Goal: Find specific page/section: Find specific page/section

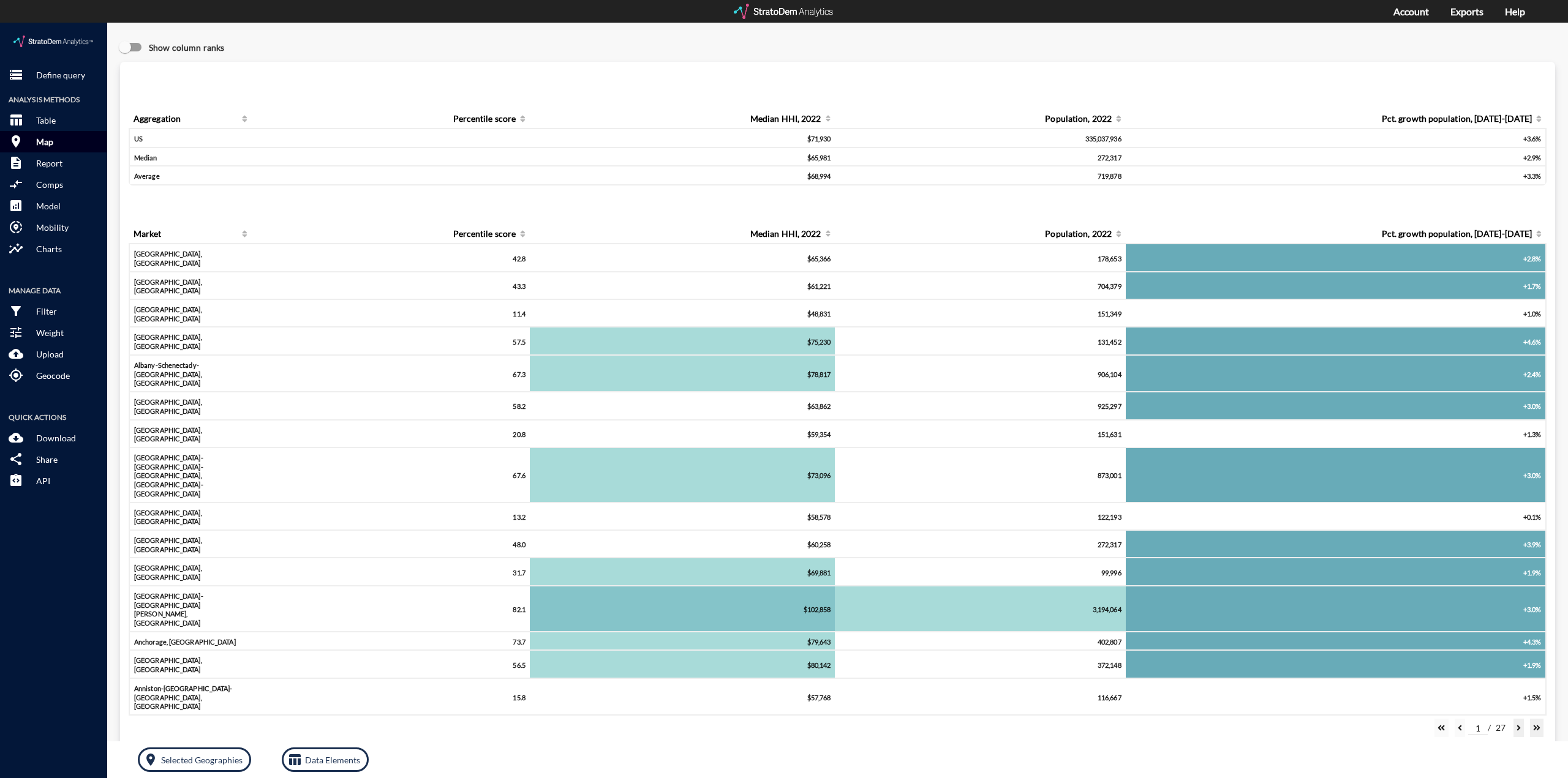
click p "Map"
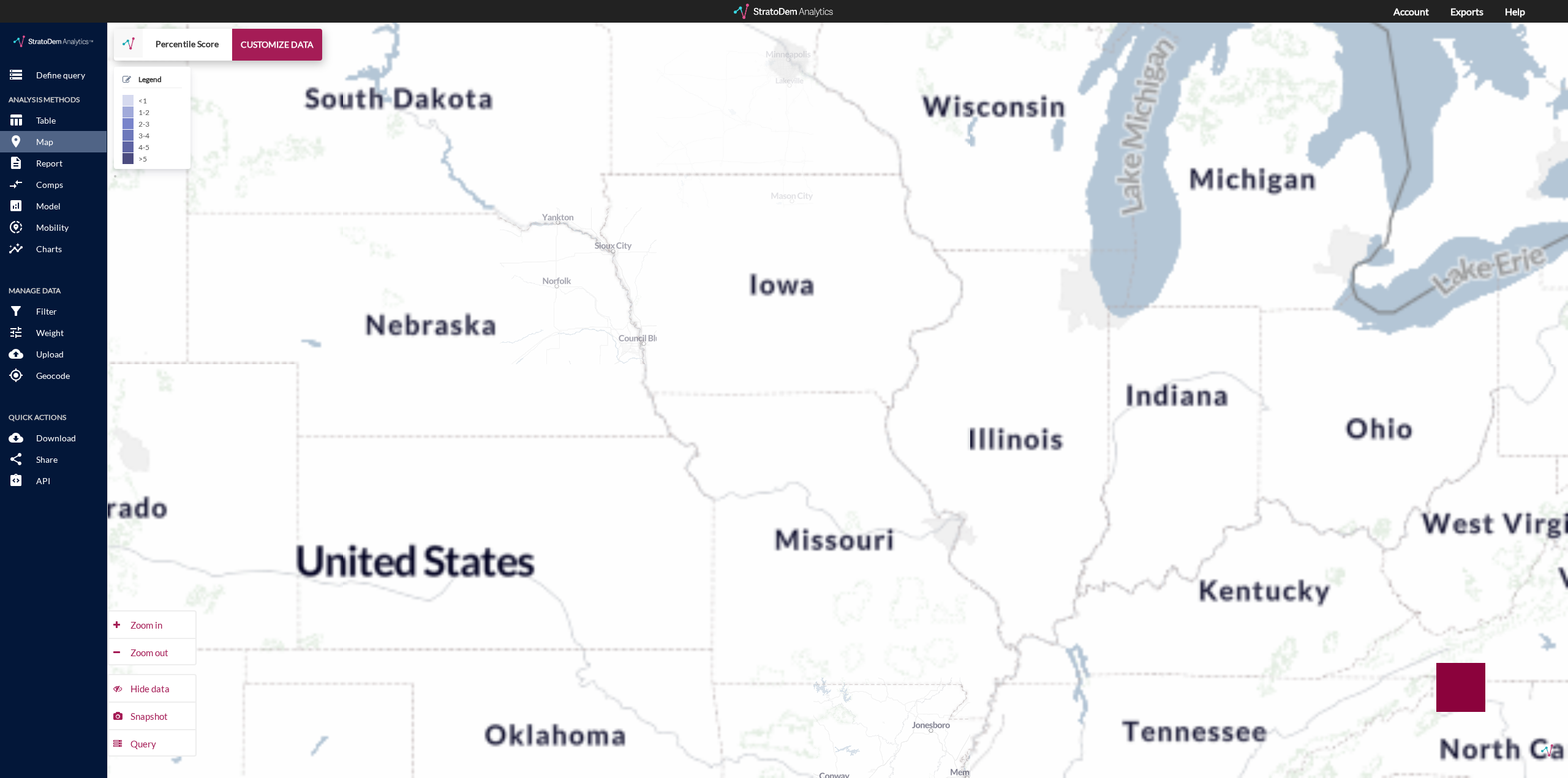
drag, startPoint x: 1080, startPoint y: 370, endPoint x: 707, endPoint y: 396, distance: 373.9
click div "+ − Percentile Score CUSTOMIZE DATA Legend < 1 1 - 2 2 - 3 3 - 4 4 - 5 > 5 Draw…"
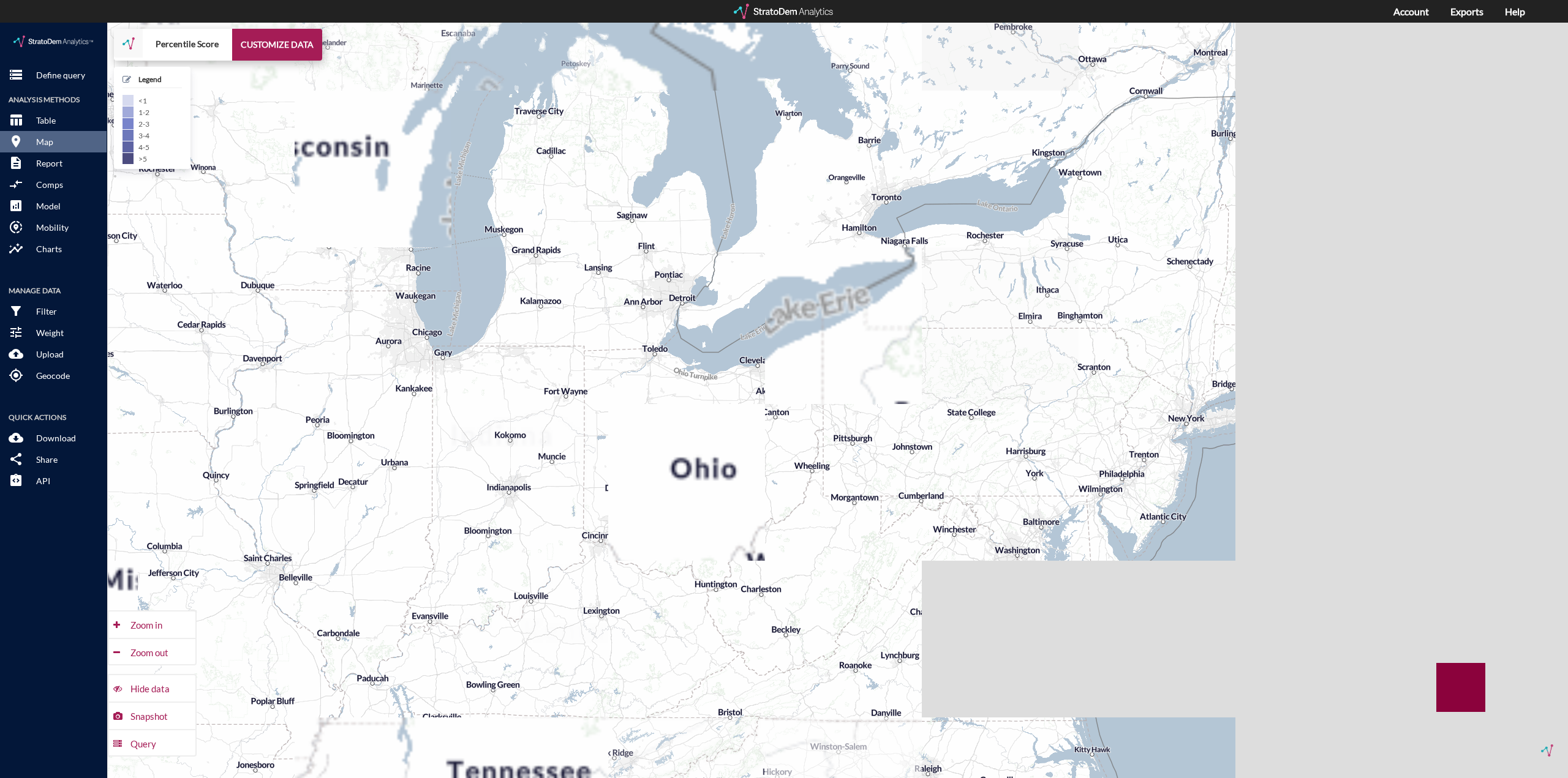
drag, startPoint x: 1076, startPoint y: 385, endPoint x: 672, endPoint y: 416, distance: 405.2
click div "+ − Percentile Score CUSTOMIZE DATA Legend < 1 1 - 2 2 - 3 3 - 4 4 - 5 > 5 Draw…"
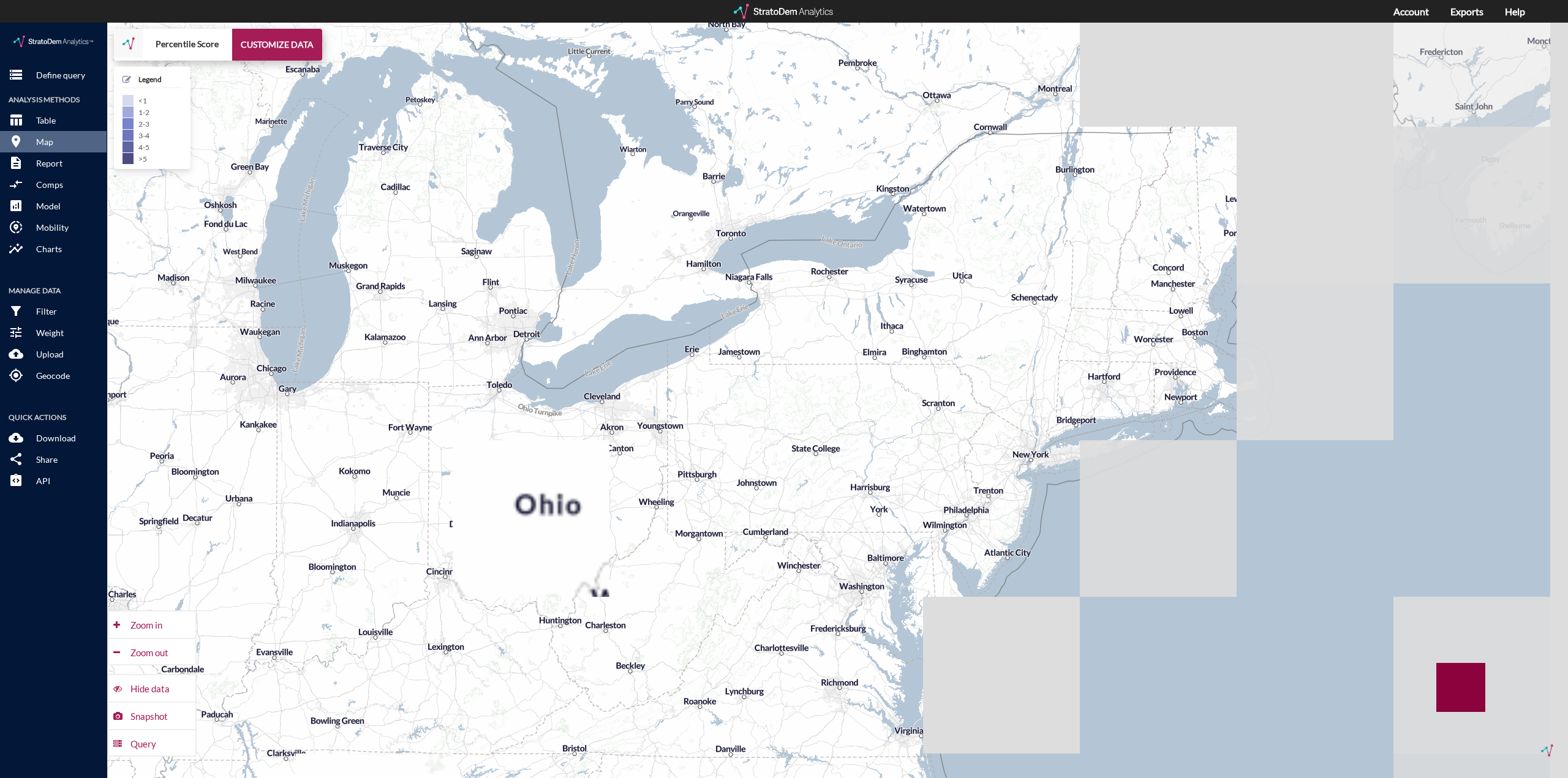
drag, startPoint x: 950, startPoint y: 372, endPoint x: 812, endPoint y: 409, distance: 142.9
click div "+ − Percentile Score CUSTOMIZE DATA Legend < 1 1 - 2 2 - 3 3 - 4 4 - 5 > 5 Draw…"
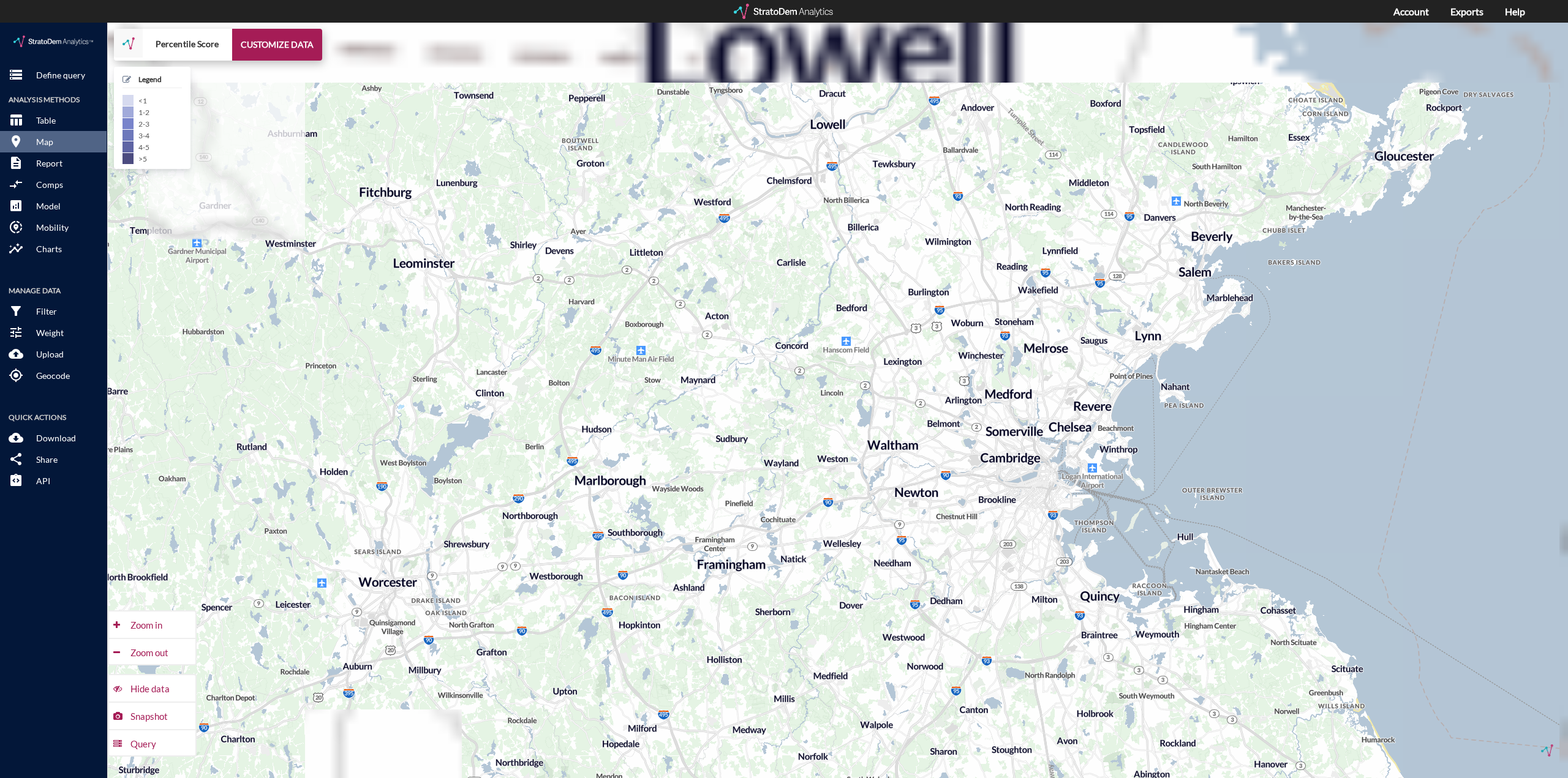
drag, startPoint x: 1199, startPoint y: 250, endPoint x: 1049, endPoint y: 340, distance: 174.9
click div "+ − Percentile Score CUSTOMIZE DATA Legend < 1 1 - 2 2 - 3 3 - 4 4 - 5 > 5 Draw…"
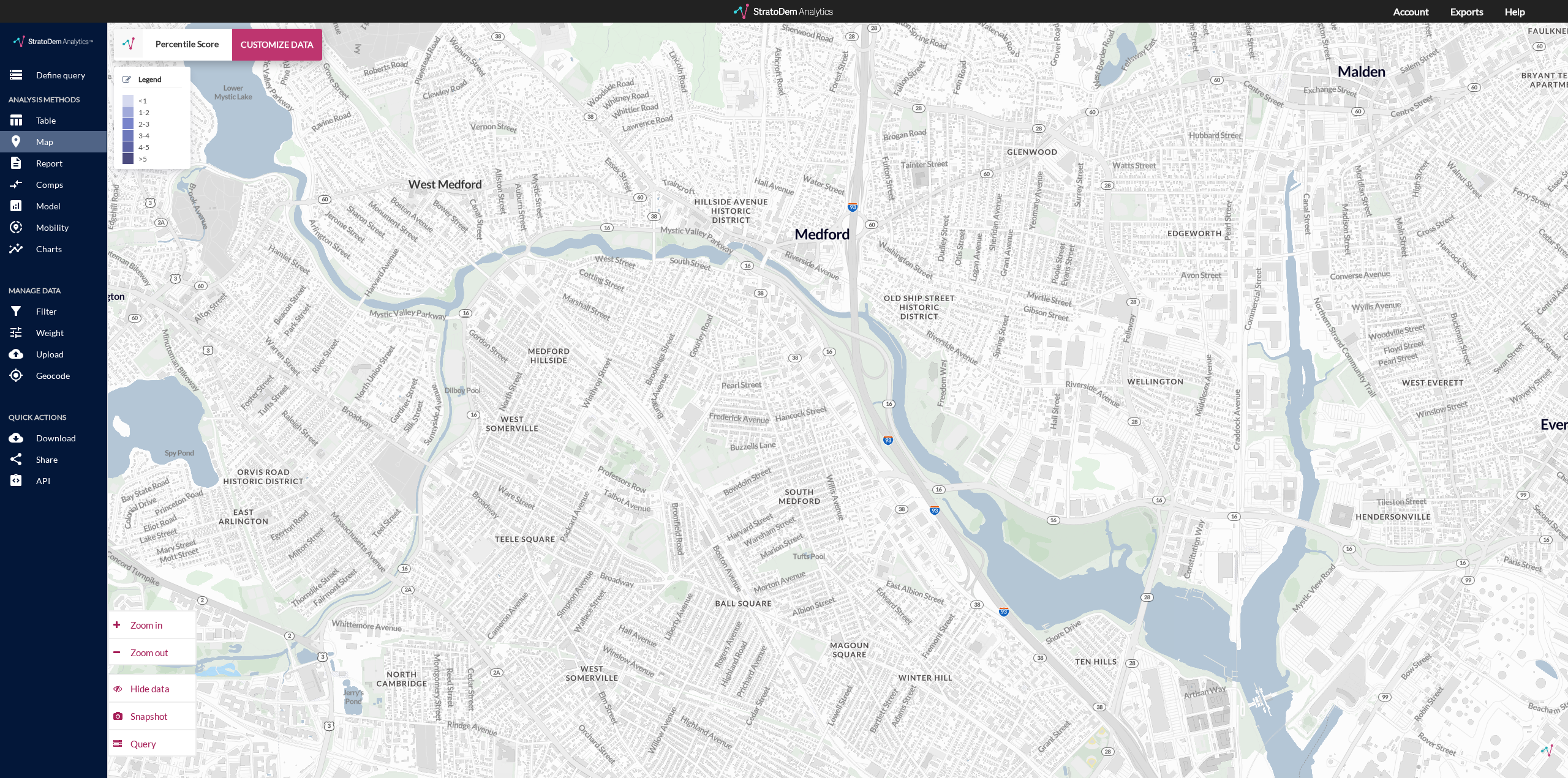
click button "CUSTOMIZE DATA"
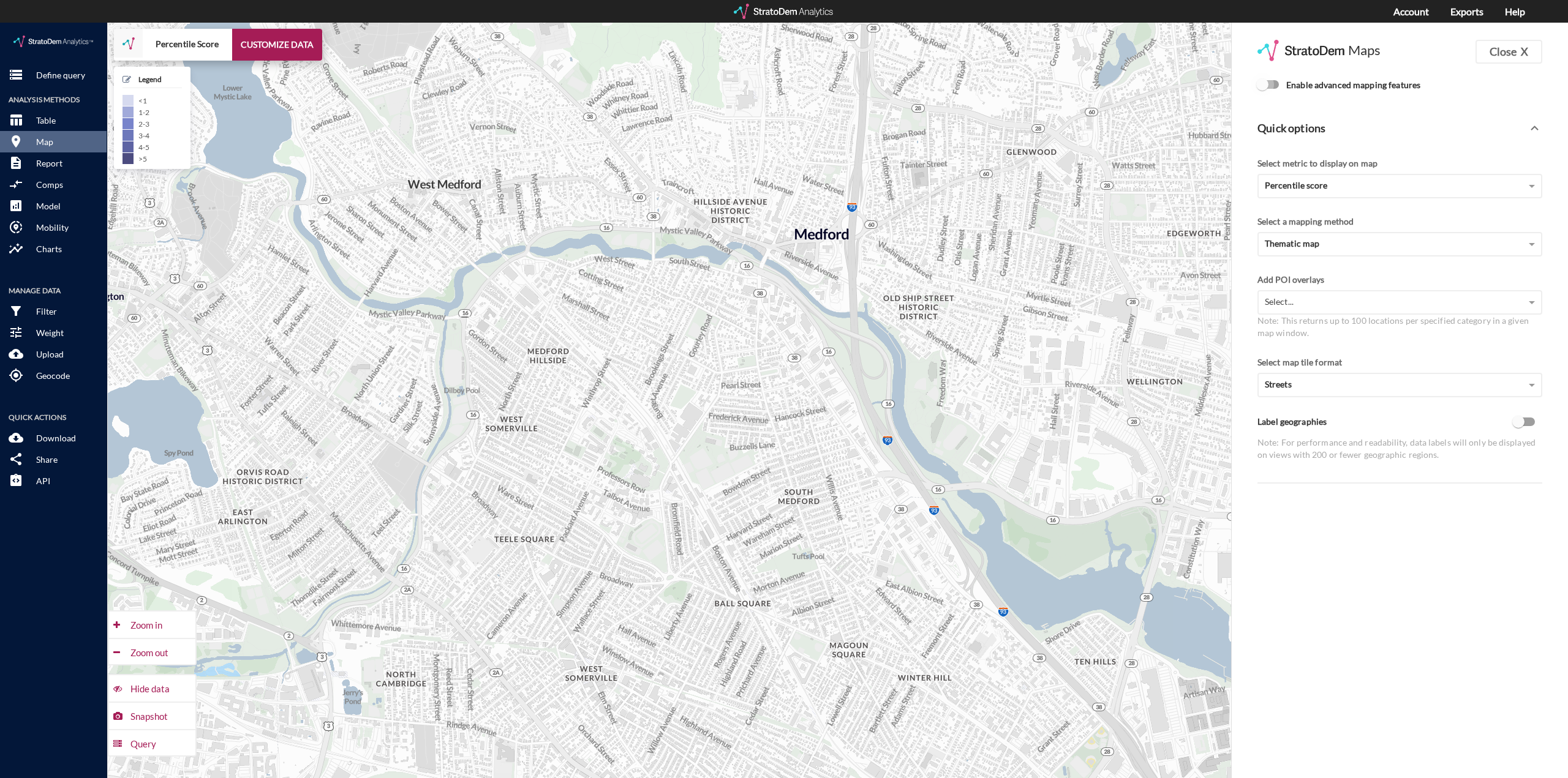
click input "Enable advanced mapping features"
checkbox input "true"
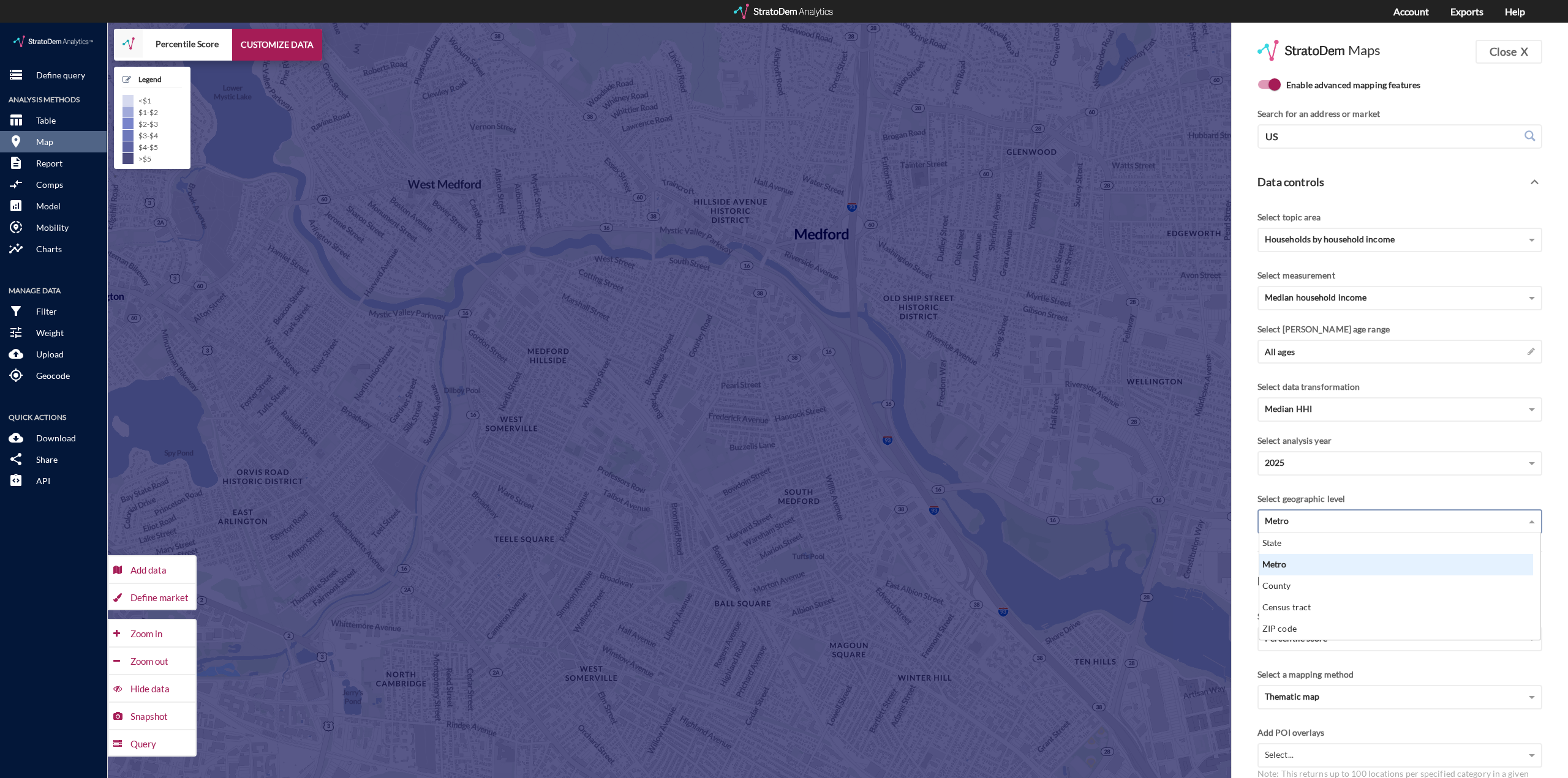
click span
click div "ZIP code"
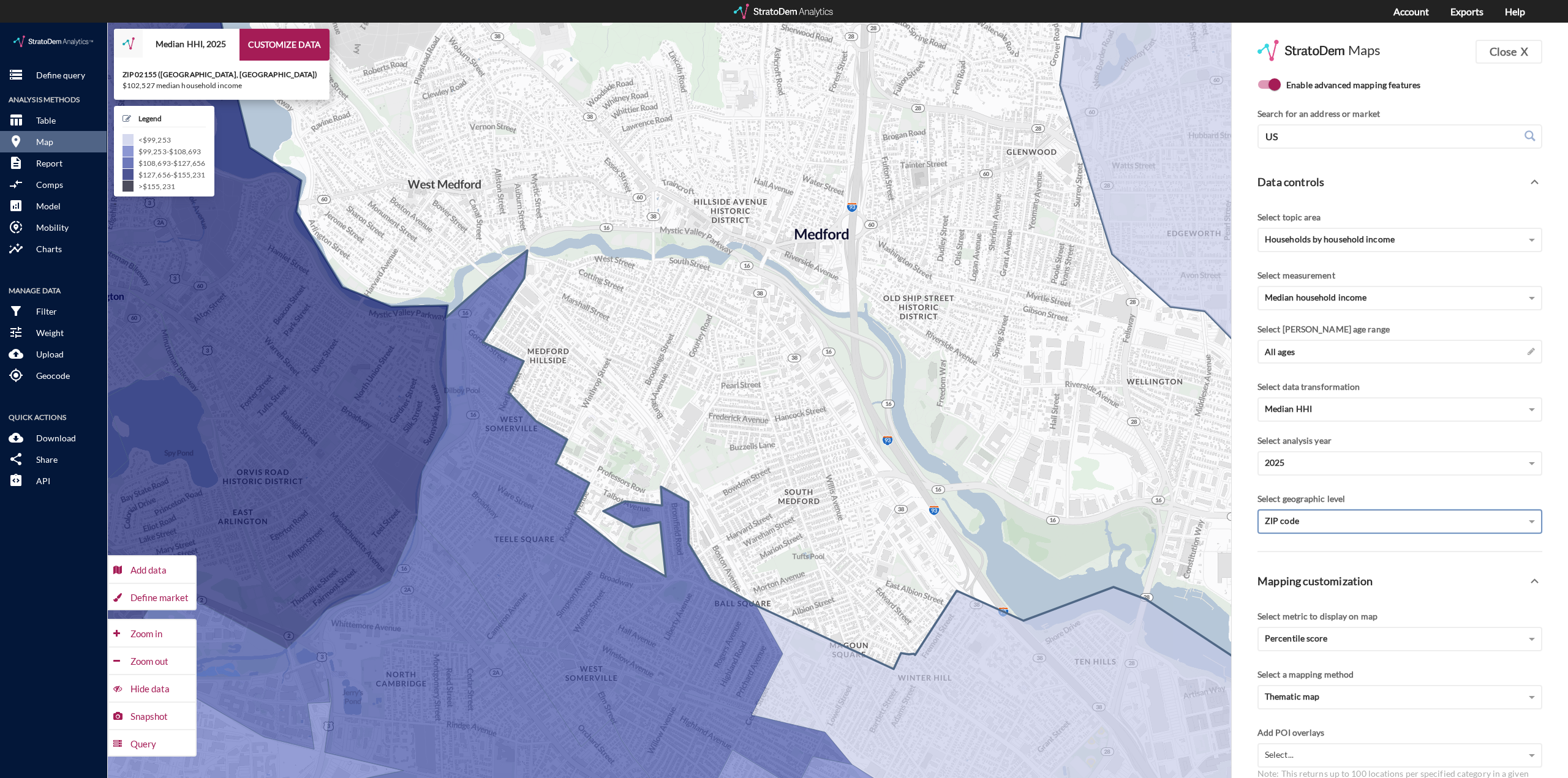
click icon
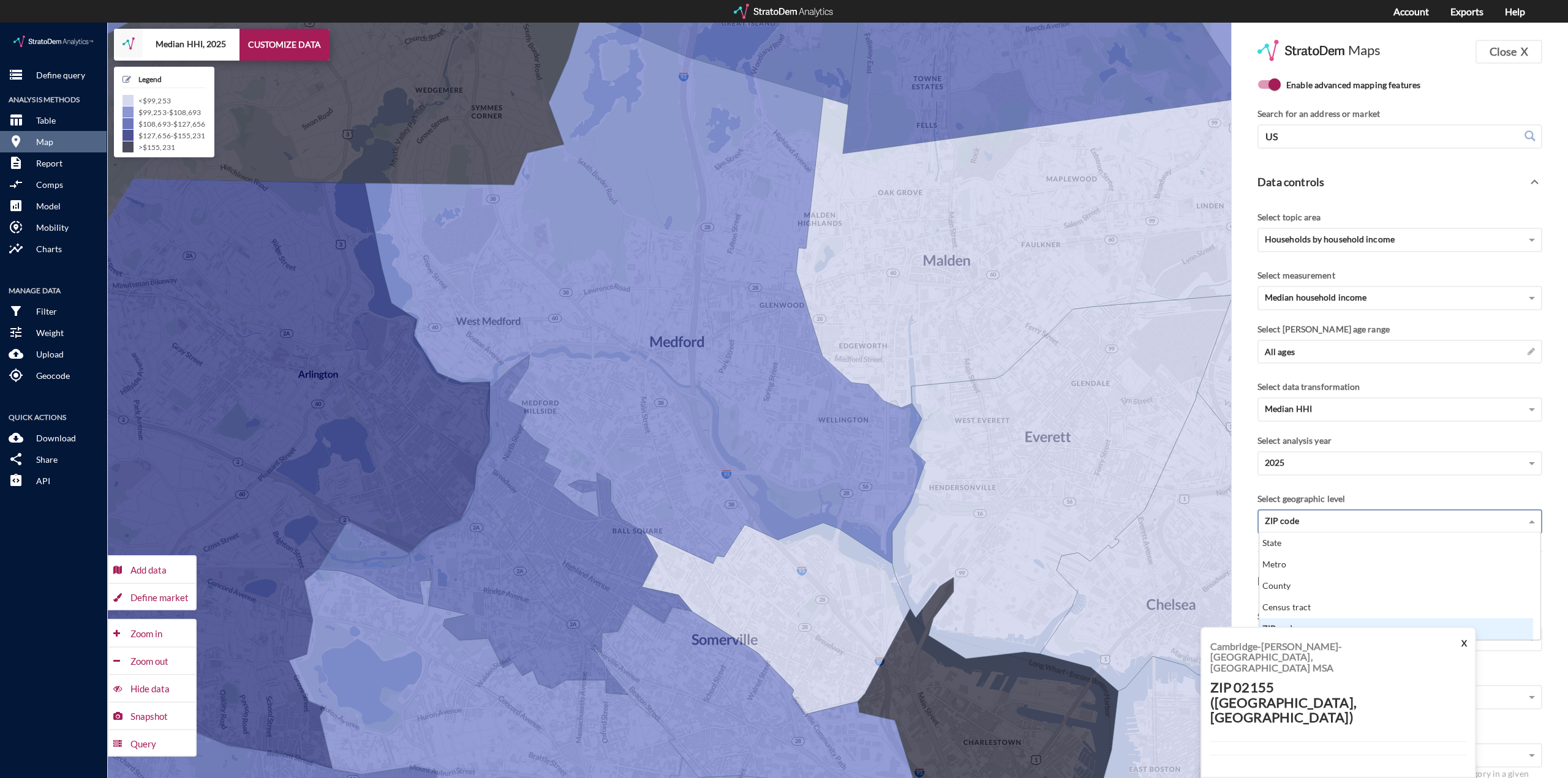
click span
click div "Census tract"
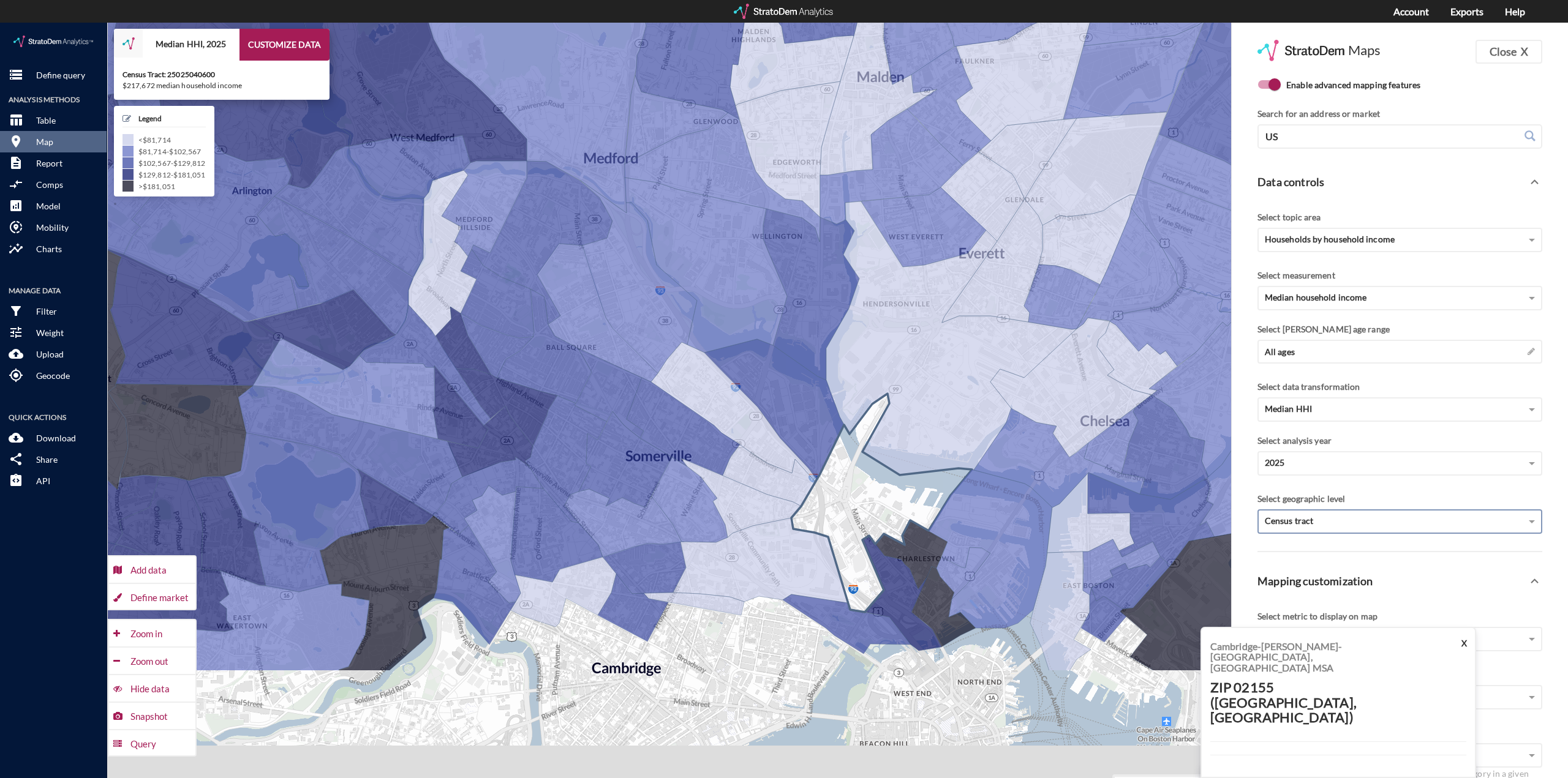
drag, startPoint x: 920, startPoint y: 671, endPoint x: 846, endPoint y: 472, distance: 212.3
click icon
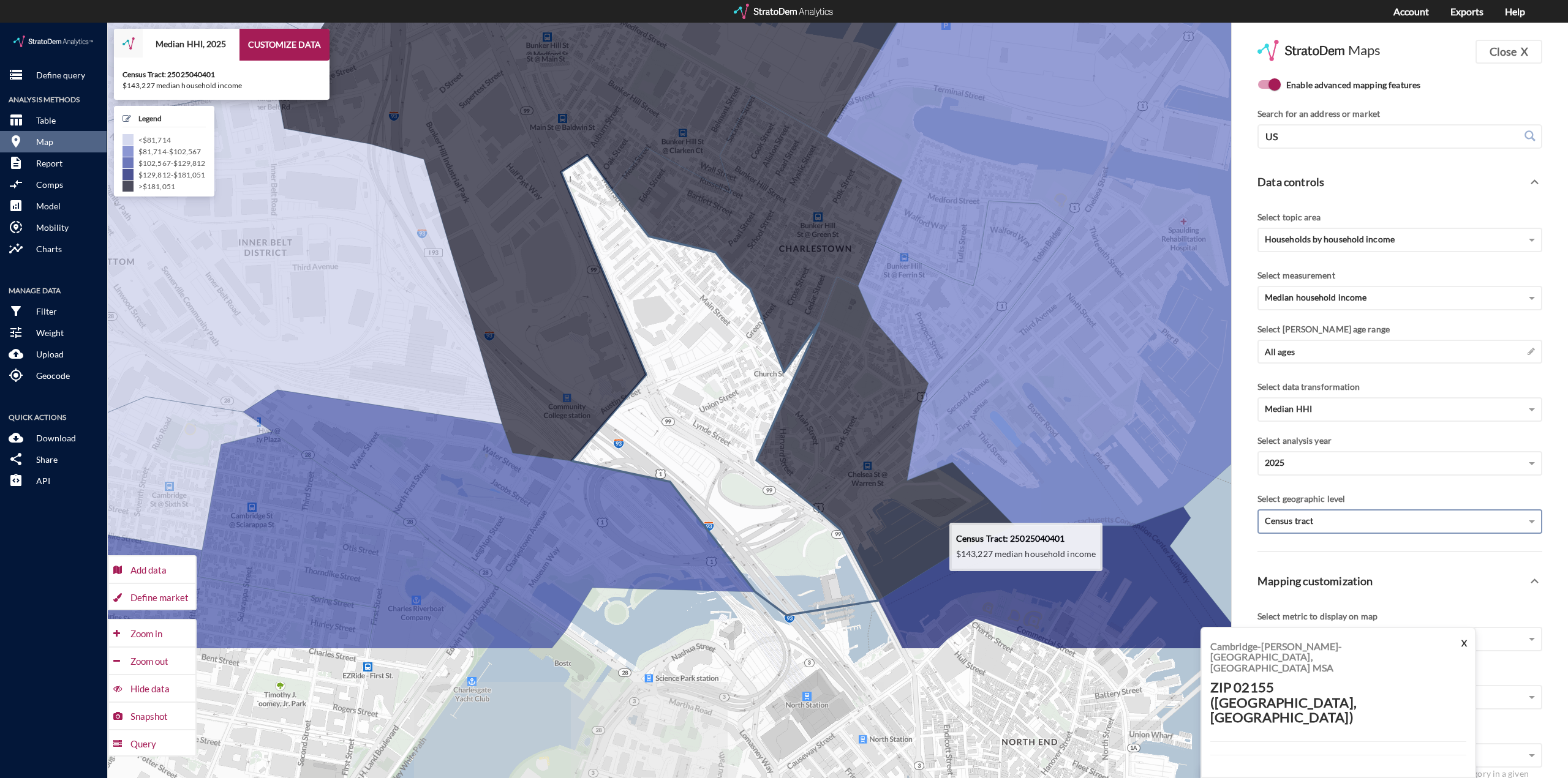
drag, startPoint x: 866, startPoint y: 492, endPoint x: 671, endPoint y: 286, distance: 283.7
click icon
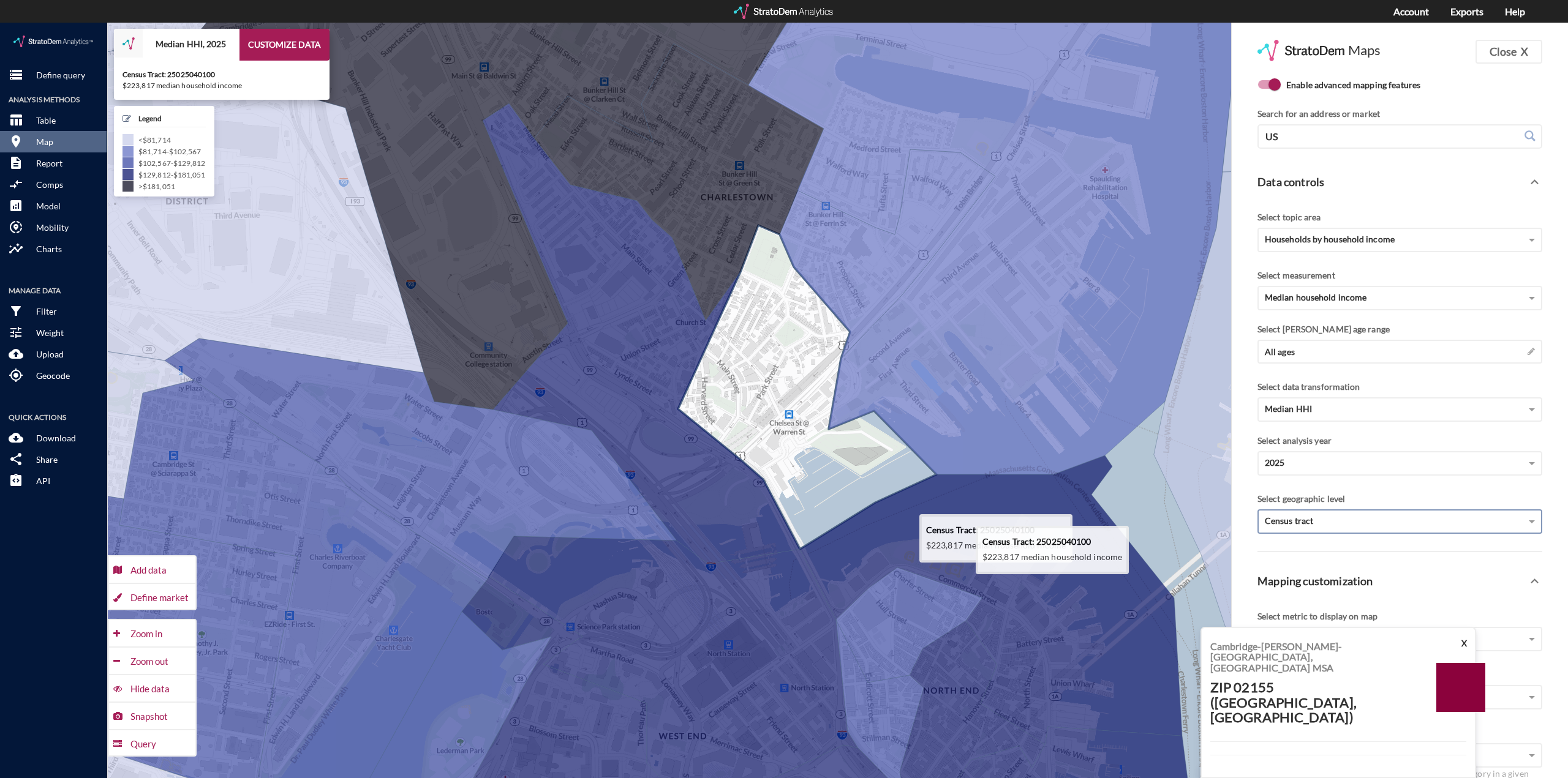
drag, startPoint x: 872, startPoint y: 477, endPoint x: 791, endPoint y: 422, distance: 97.9
click icon
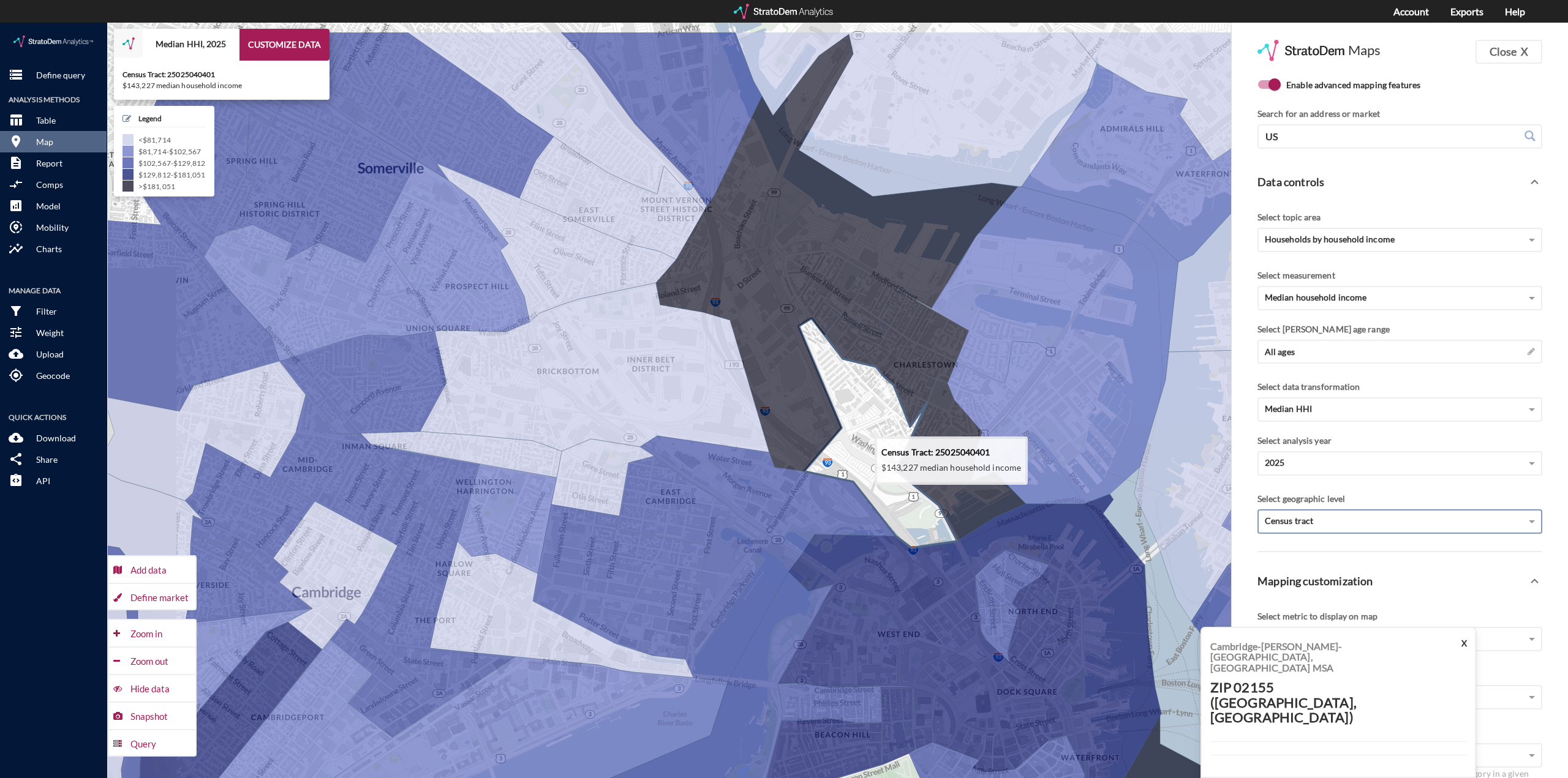
drag, startPoint x: 781, startPoint y: 329, endPoint x: 879, endPoint y: 415, distance: 130.4
click icon
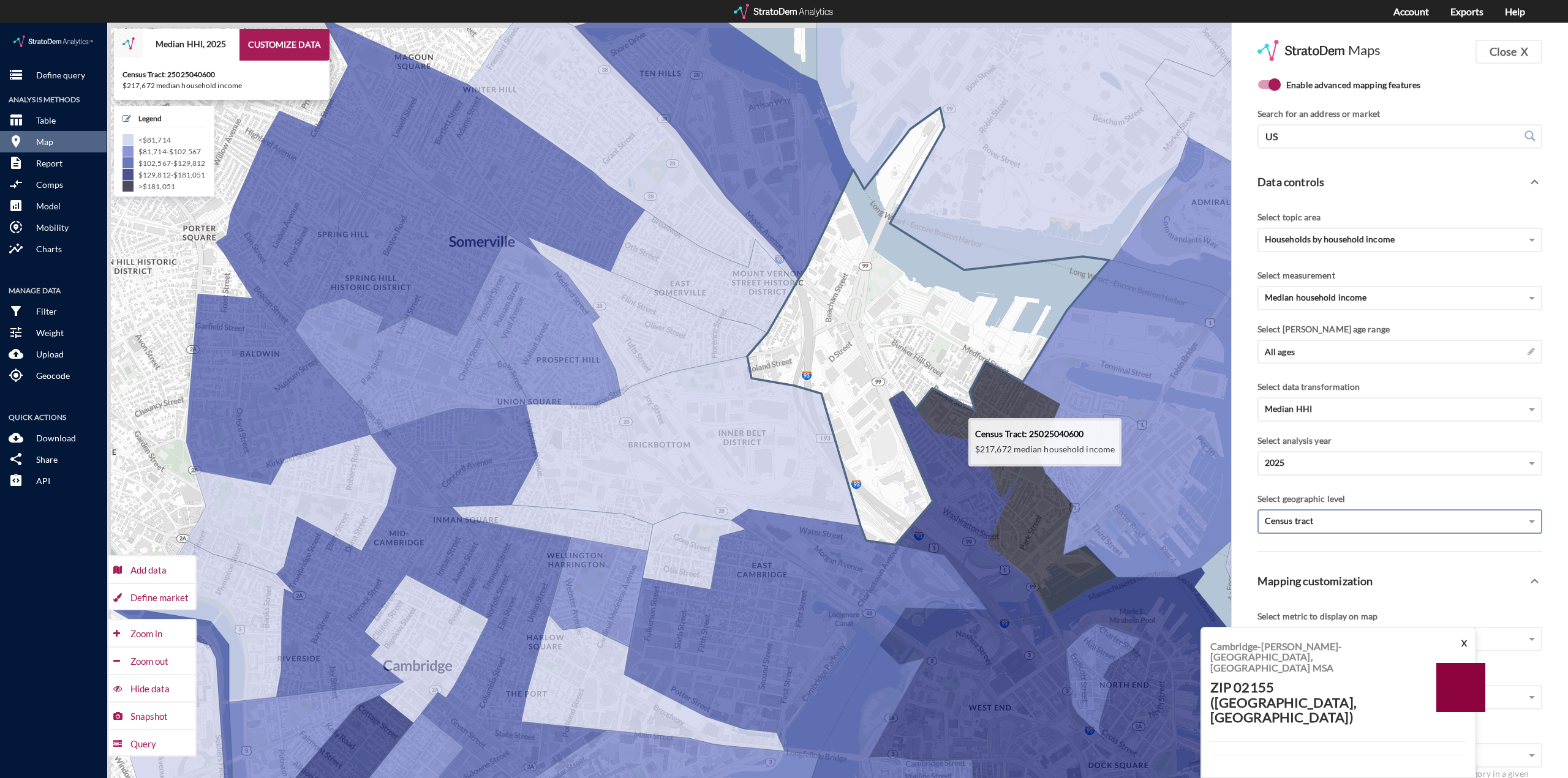
drag, startPoint x: 777, startPoint y: 306, endPoint x: 871, endPoint y: 382, distance: 120.9
click icon
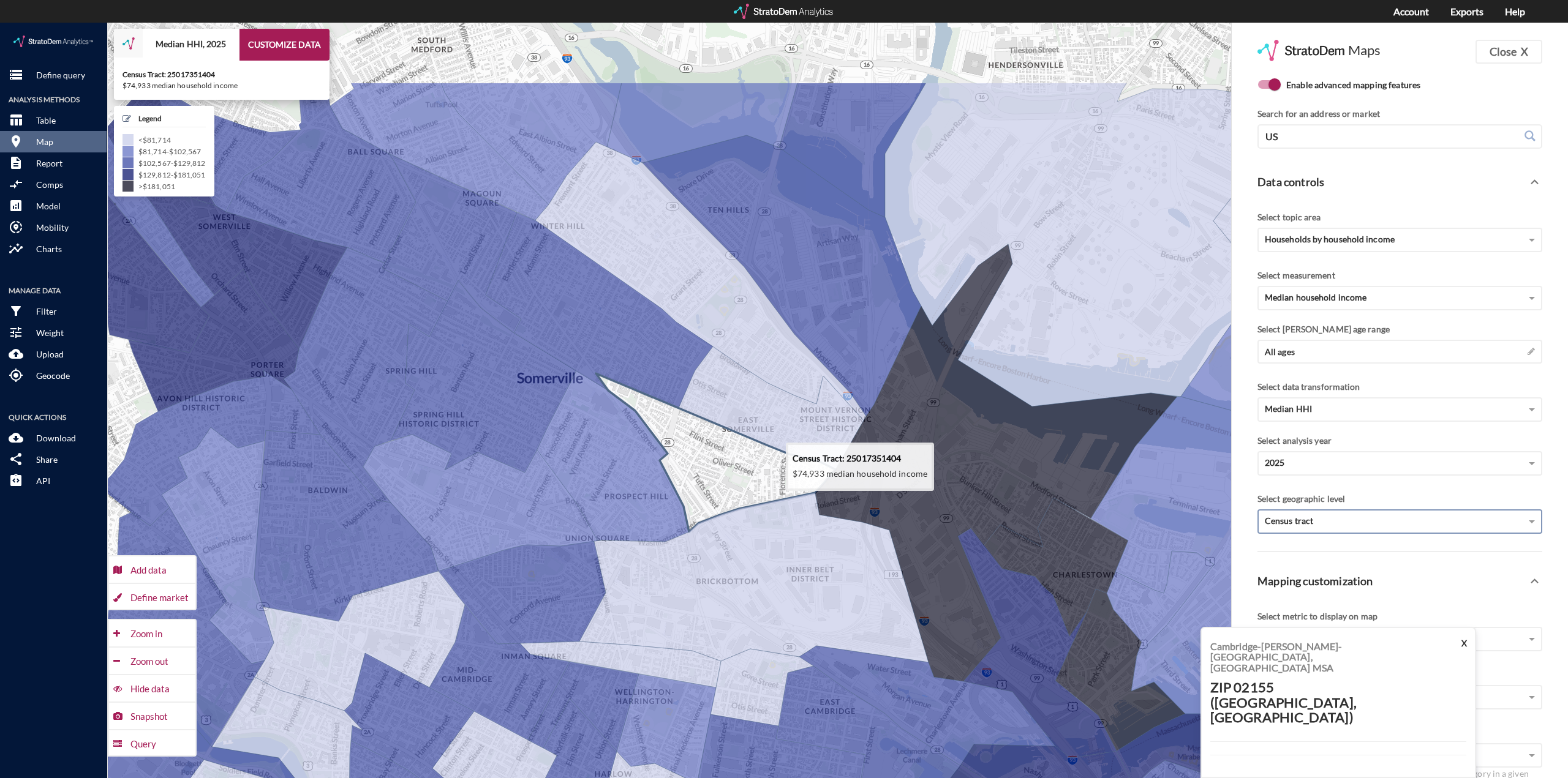
drag, startPoint x: 621, startPoint y: 348, endPoint x: 688, endPoint y: 486, distance: 153.4
click icon
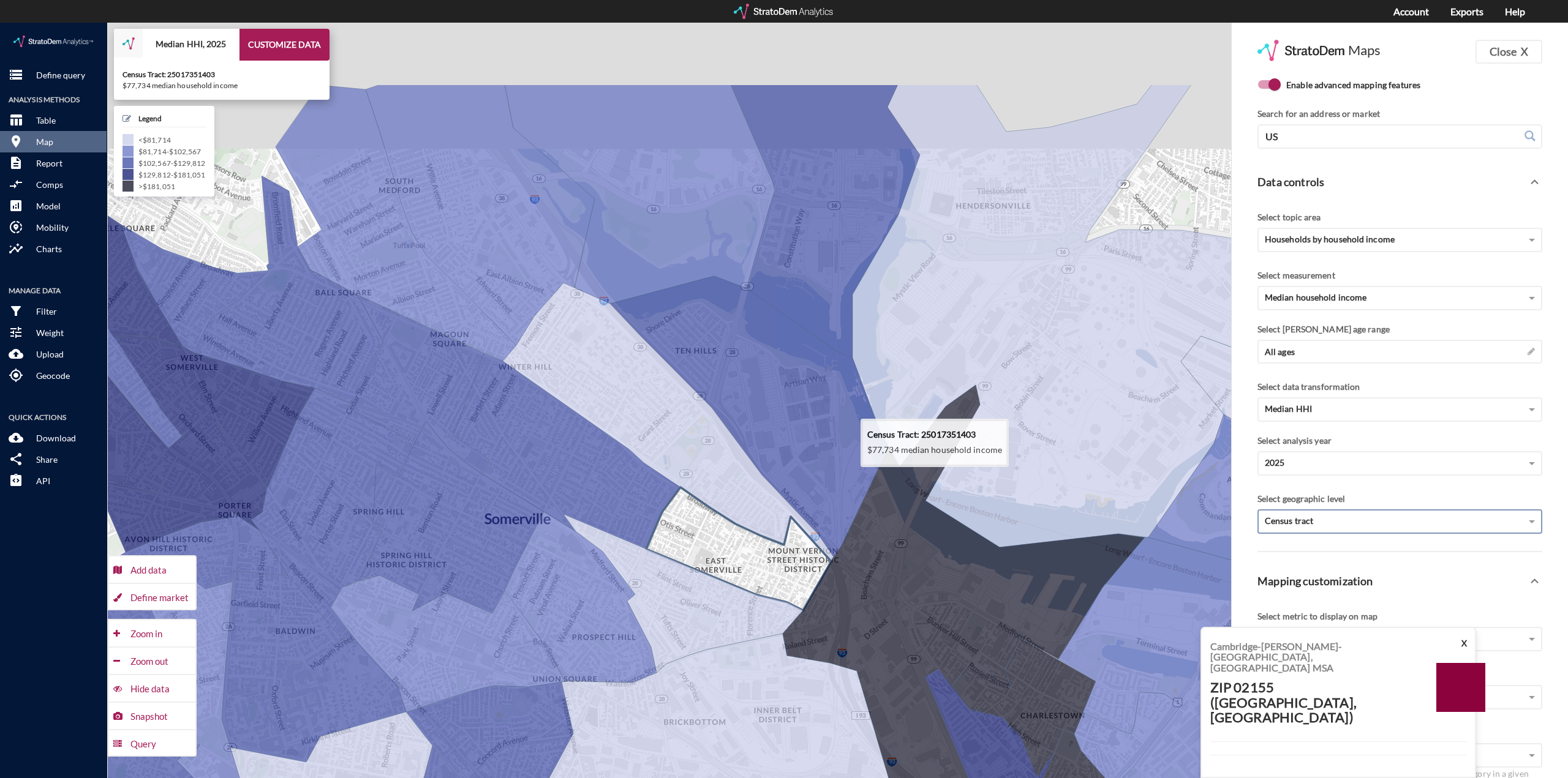
drag, startPoint x: 717, startPoint y: 321, endPoint x: 682, endPoint y: 476, distance: 158.9
click icon
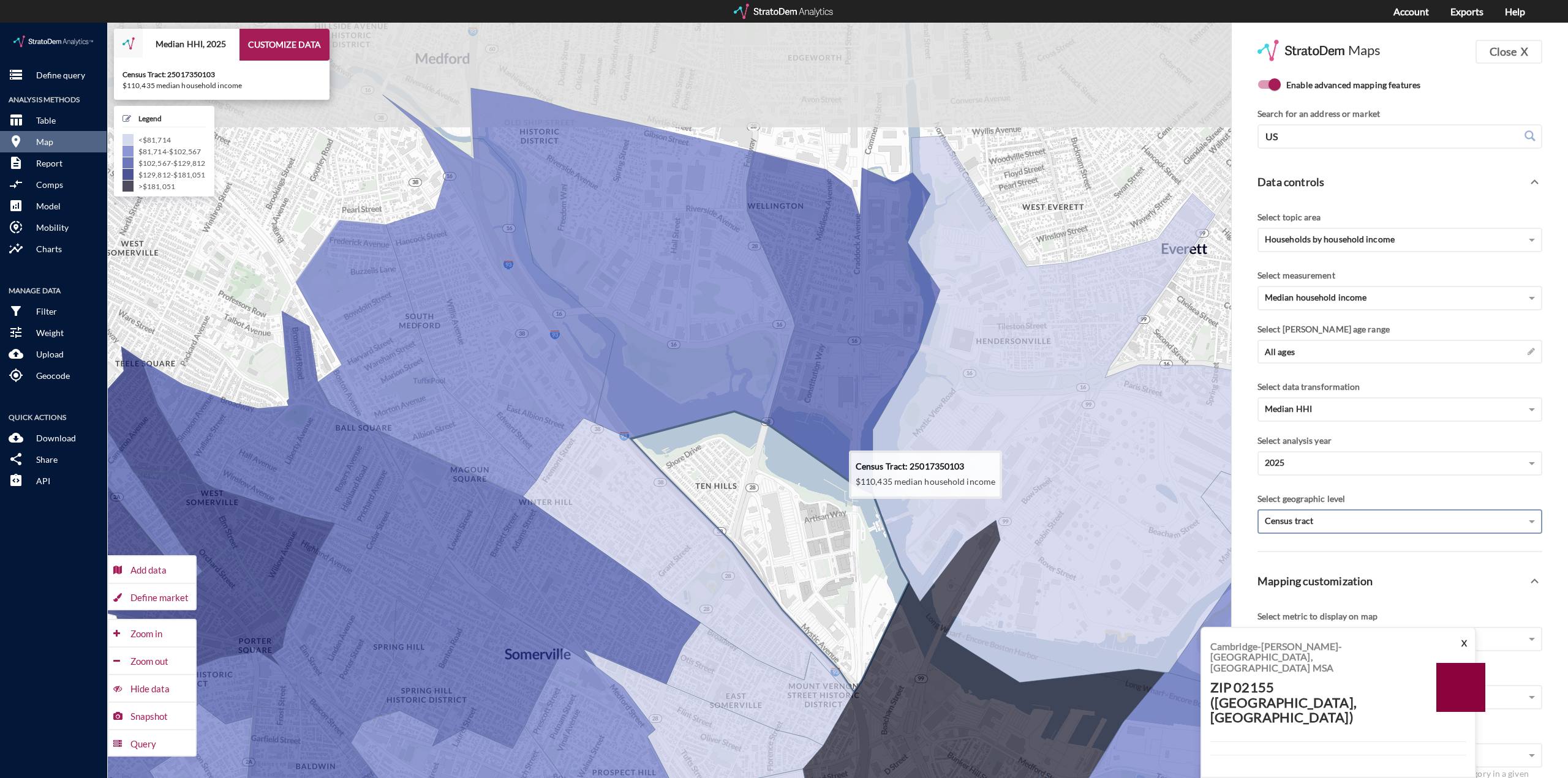
drag, startPoint x: 701, startPoint y: 344, endPoint x: 721, endPoint y: 466, distance: 123.6
click icon
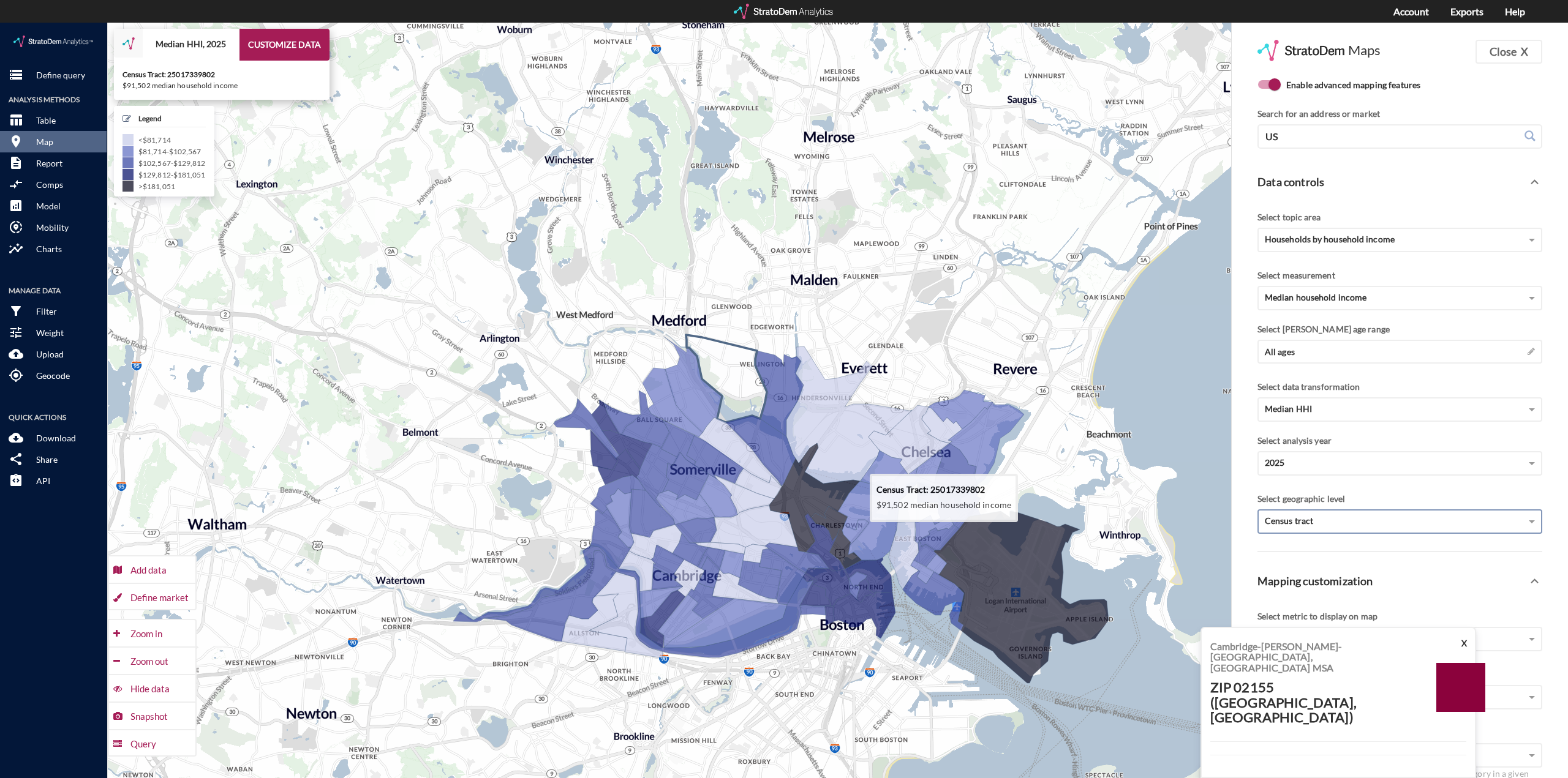
drag, startPoint x: 711, startPoint y: 290, endPoint x: 749, endPoint y: 368, distance: 86.8
click icon
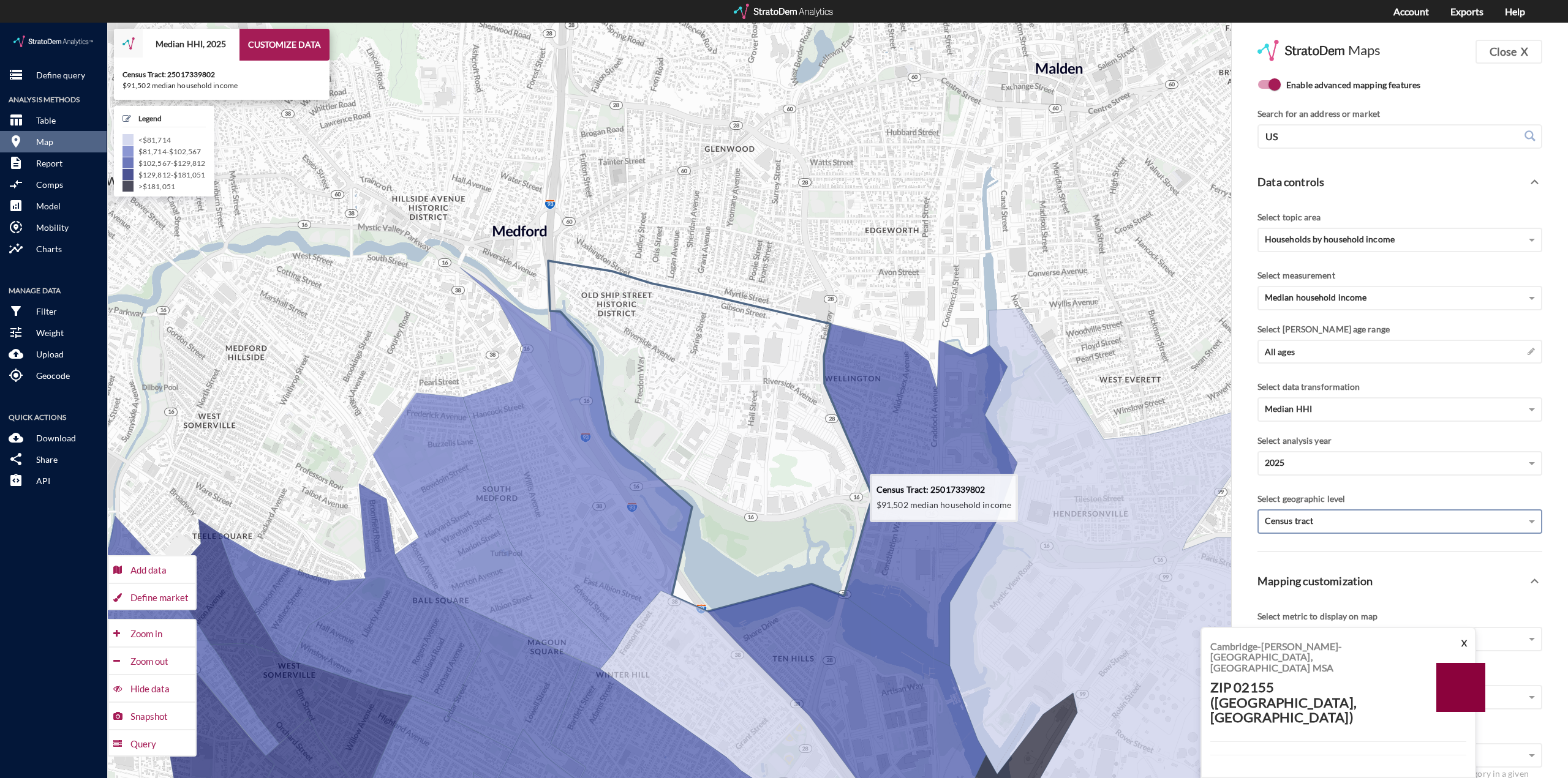
drag, startPoint x: 729, startPoint y: 364, endPoint x: 729, endPoint y: 470, distance: 106.0
click icon
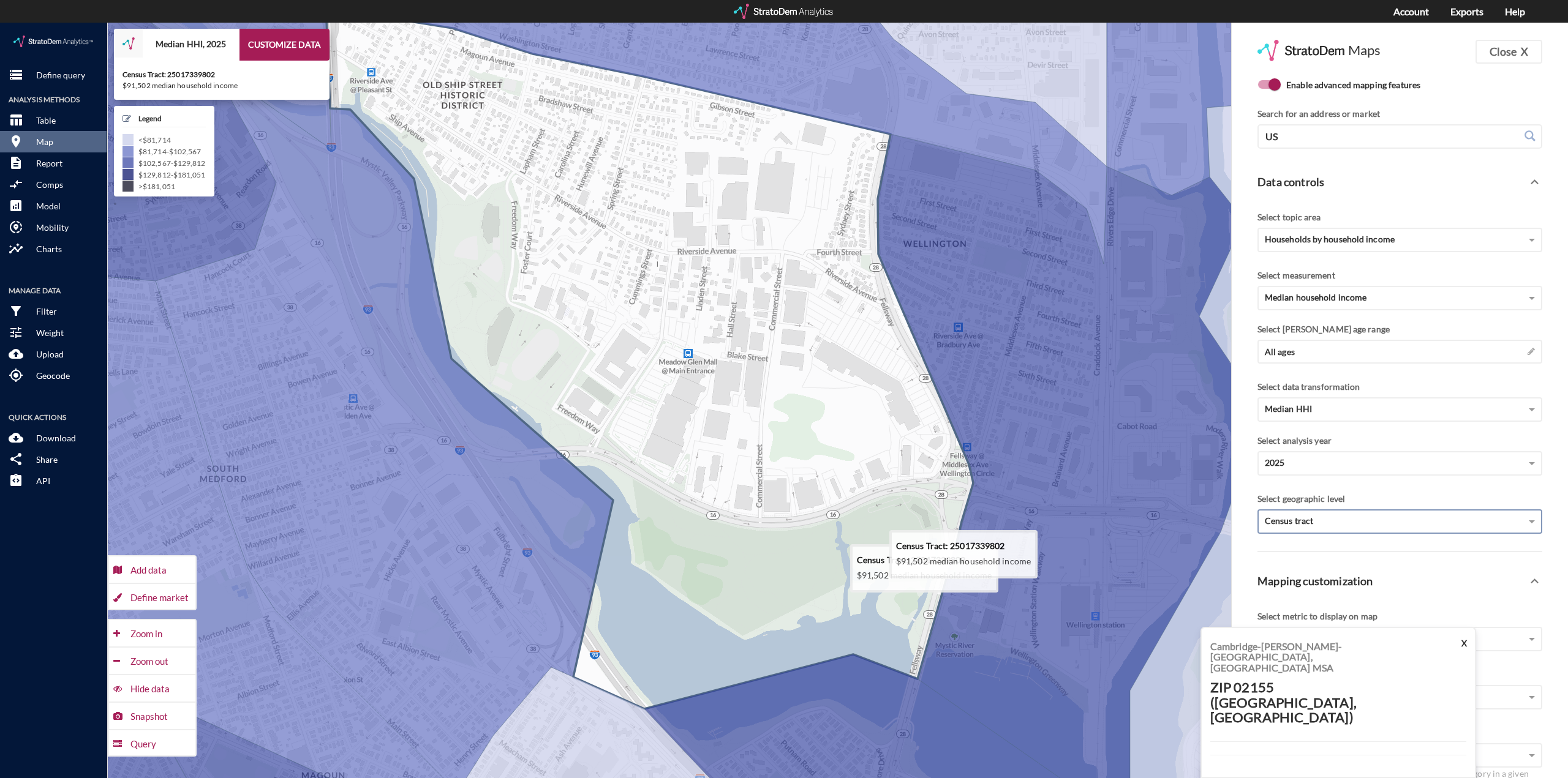
drag, startPoint x: 817, startPoint y: 448, endPoint x: 756, endPoint y: 452, distance: 61.1
click icon
